Goal: Find specific page/section: Find specific page/section

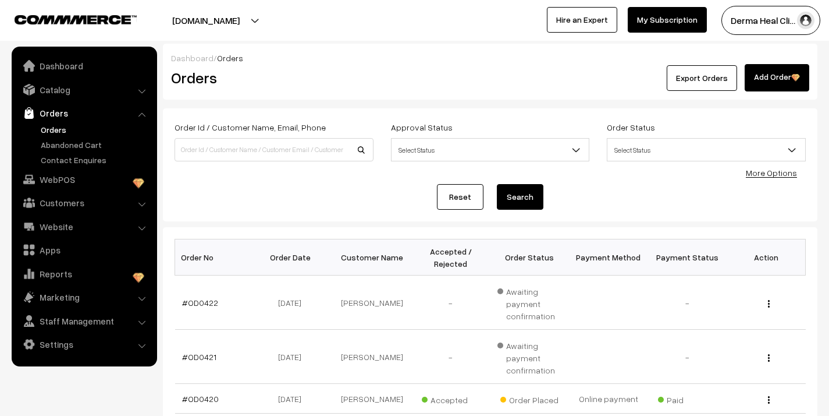
click at [377, 70] on div "Orders" at bounding box center [271, 77] width 219 height 27
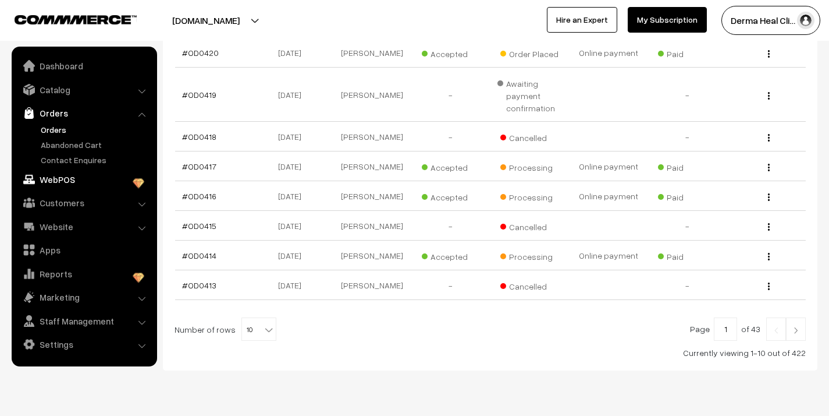
scroll to position [376, 0]
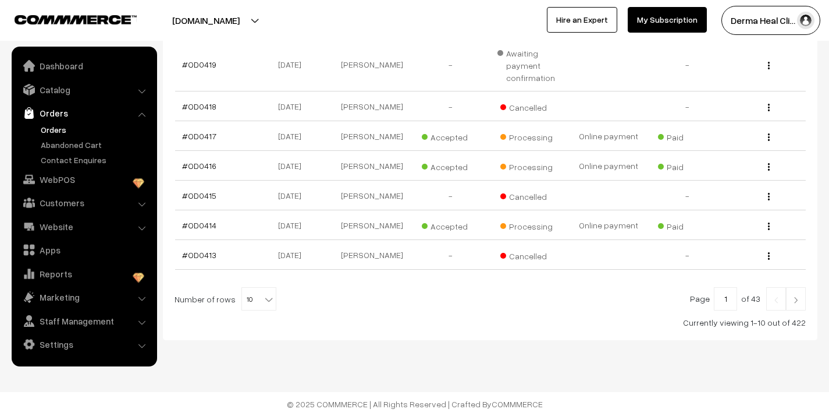
click at [61, 114] on link "Orders" at bounding box center [84, 112] width 139 height 21
click at [55, 127] on link "Orders" at bounding box center [95, 129] width 115 height 12
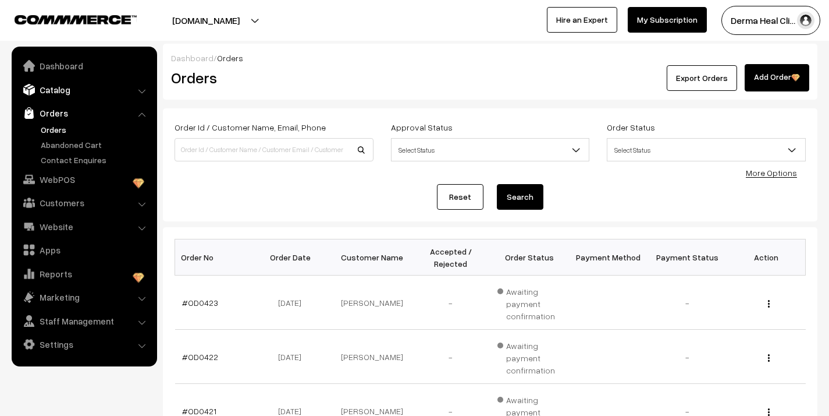
click at [76, 91] on link "Catalog" at bounding box center [84, 89] width 139 height 21
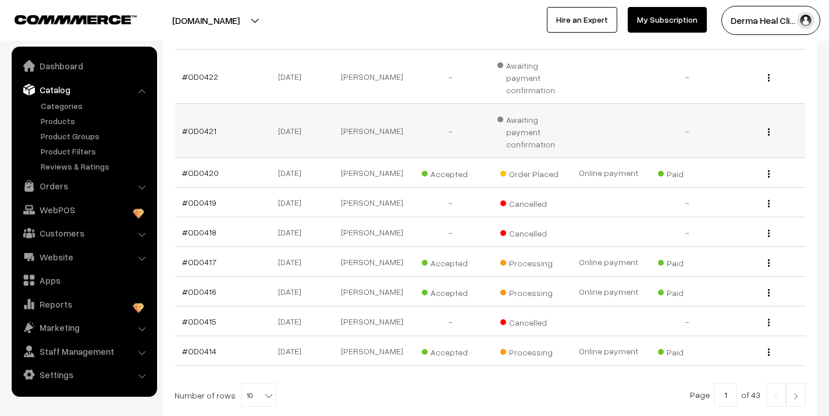
scroll to position [376, 0]
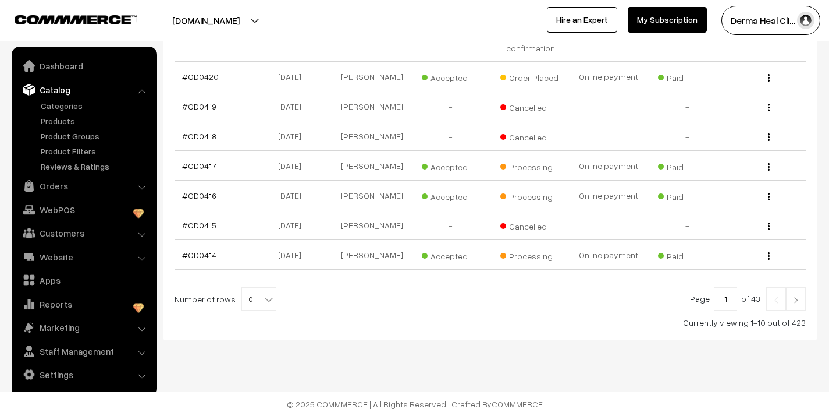
click at [796, 299] on img at bounding box center [796, 299] width 10 height 7
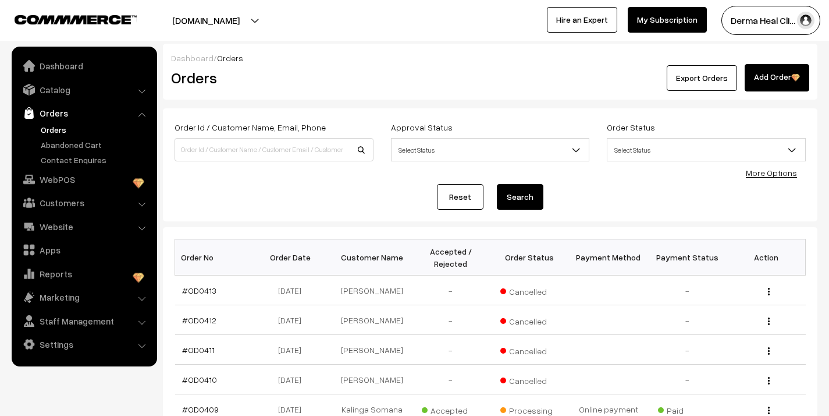
click at [596, 22] on link "Hire an Expert" at bounding box center [582, 20] width 70 height 26
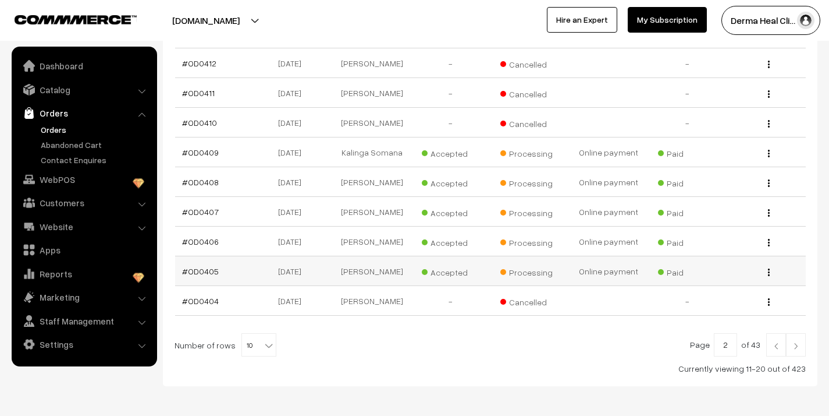
scroll to position [258, 0]
